Goal: Register for event/course

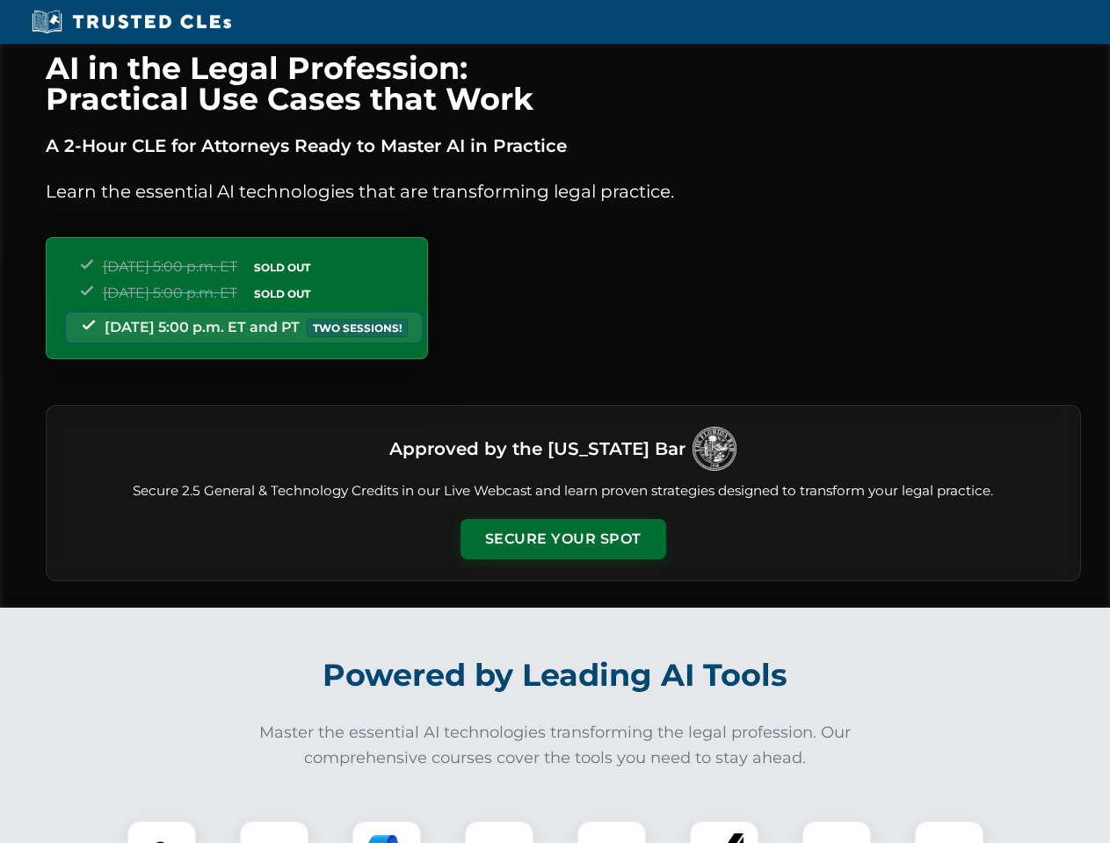
click at [562, 539] on button "Secure Your Spot" at bounding box center [563, 539] width 206 height 40
click at [162, 832] on img at bounding box center [161, 855] width 51 height 51
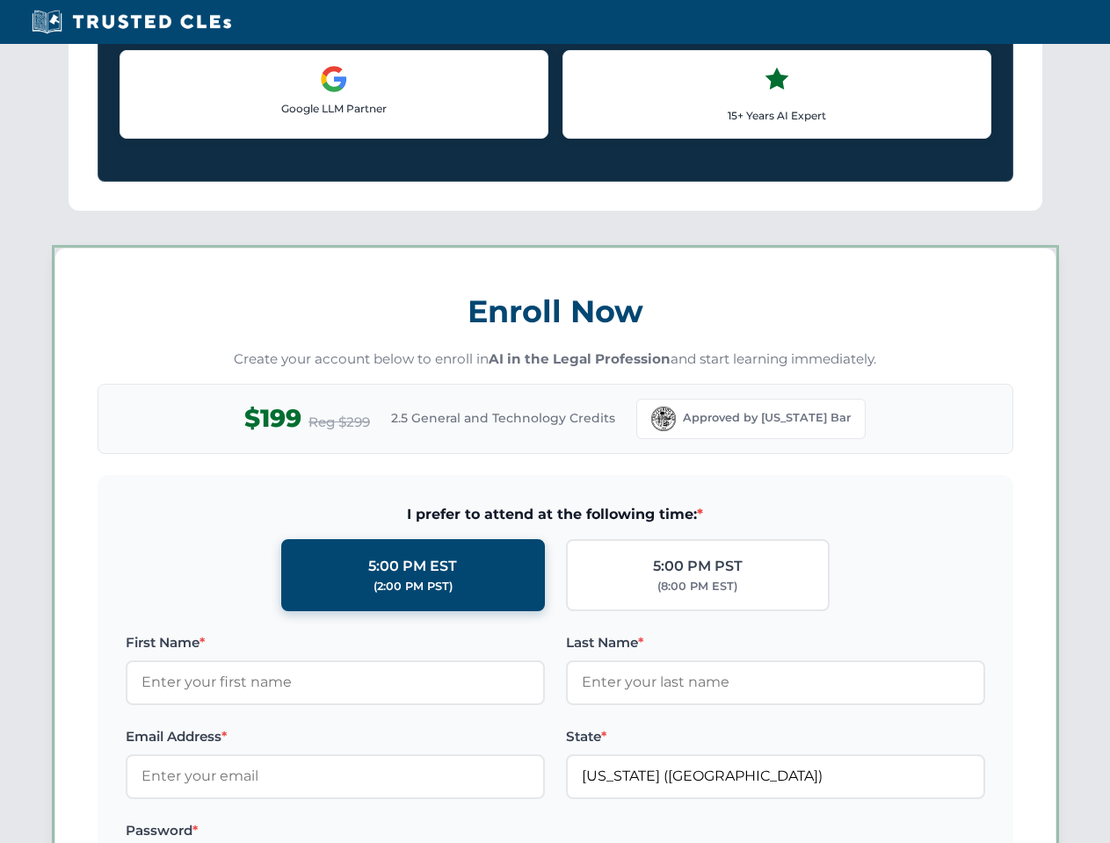
click at [387, 832] on label "Password *" at bounding box center [335, 831] width 419 height 21
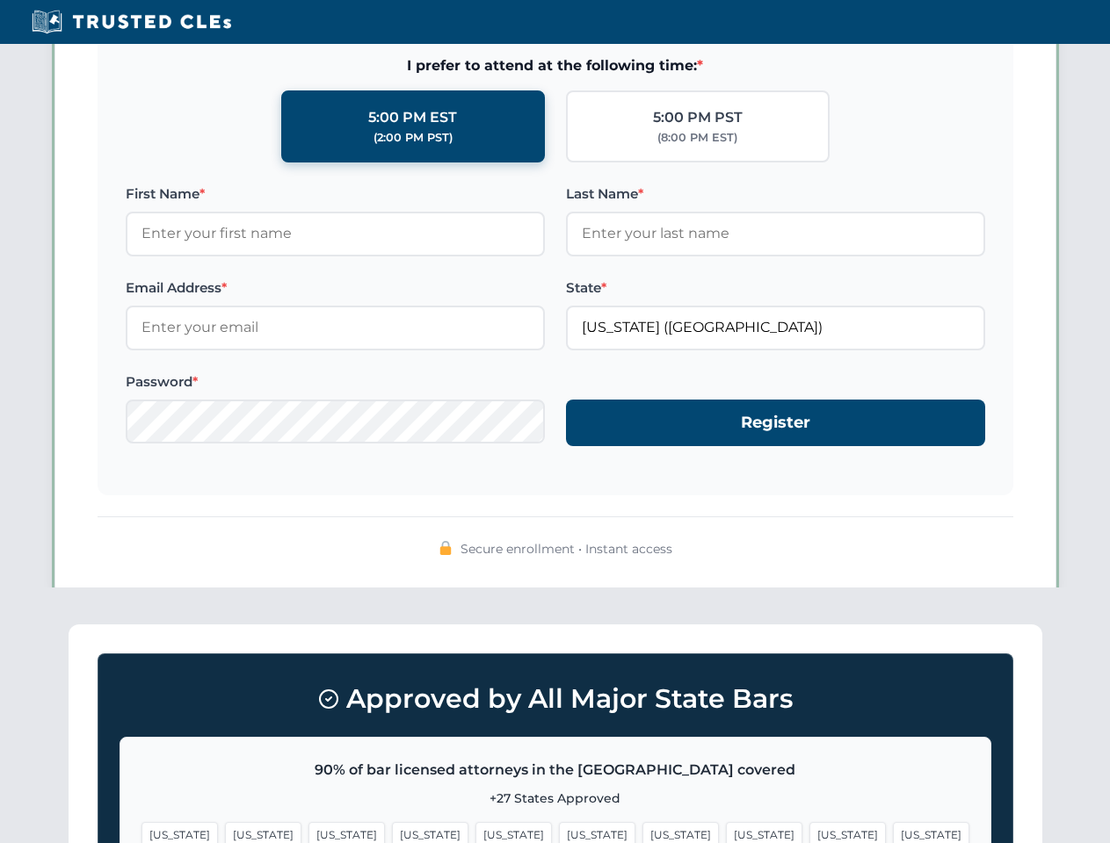
click at [809, 832] on span "[US_STATE]" at bounding box center [847, 834] width 76 height 25
